Goal: Find specific page/section

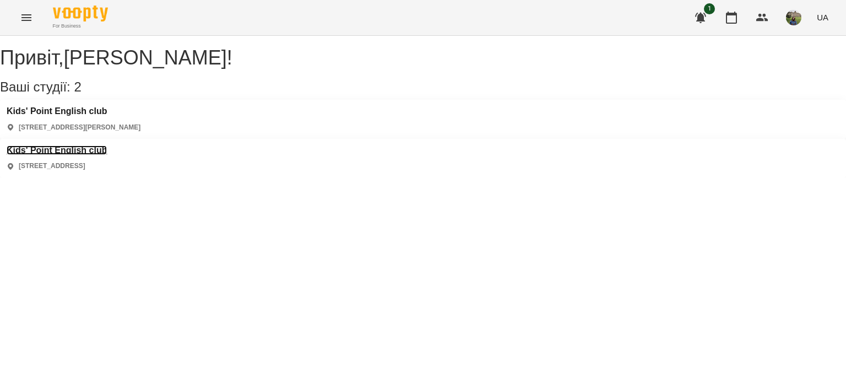
click at [107, 145] on h3 "Kids' Point English club" at bounding box center [57, 150] width 100 height 10
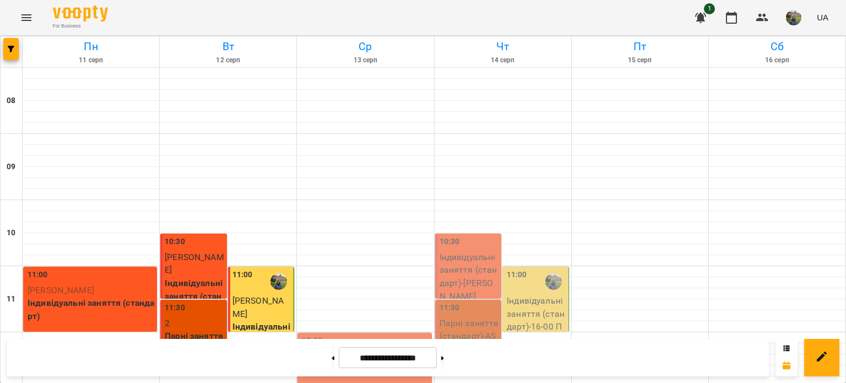
scroll to position [88, 0]
